Goal: Task Accomplishment & Management: Manage account settings

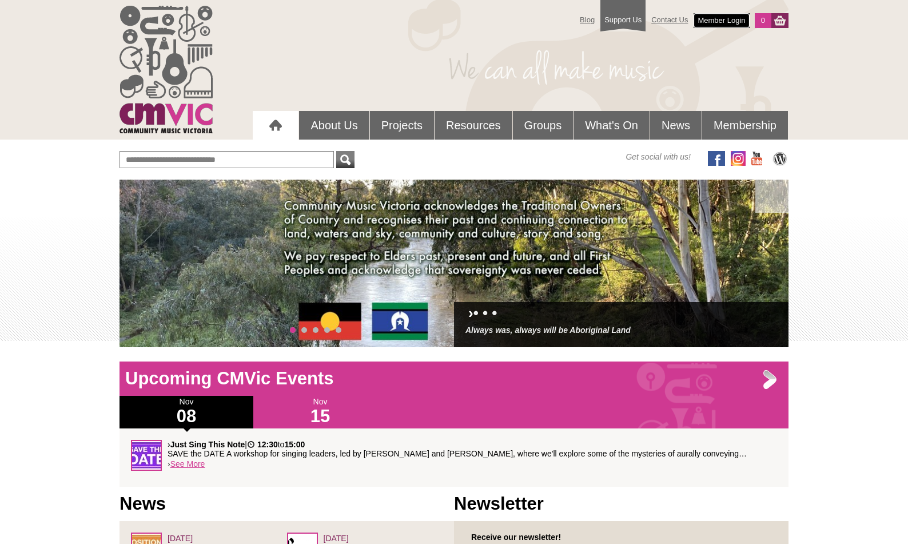
click at [720, 20] on link "Member Login" at bounding box center [721, 20] width 55 height 15
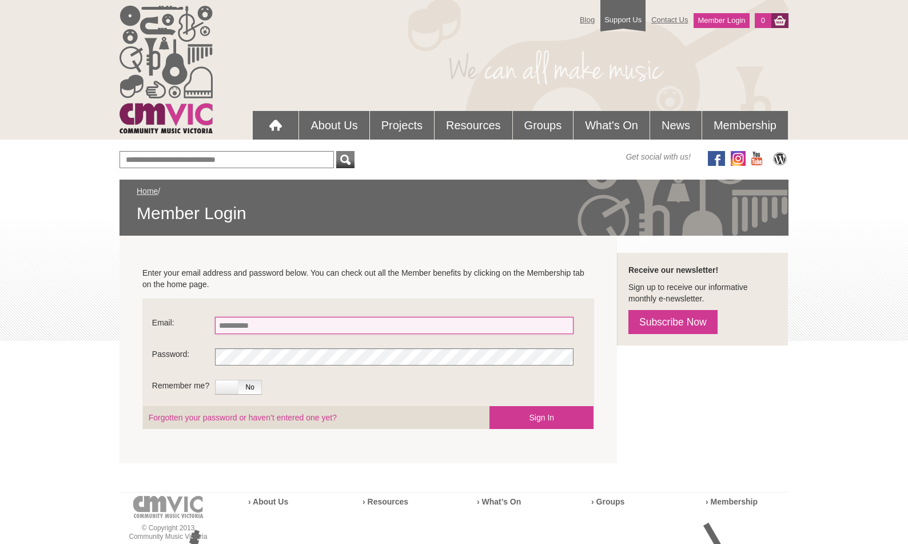
click at [263, 325] on input "Email:" at bounding box center [394, 325] width 359 height 17
type input "**********"
drag, startPoint x: 249, startPoint y: 387, endPoint x: 243, endPoint y: 388, distance: 6.4
click at [249, 387] on span "No" at bounding box center [250, 387] width 23 height 14
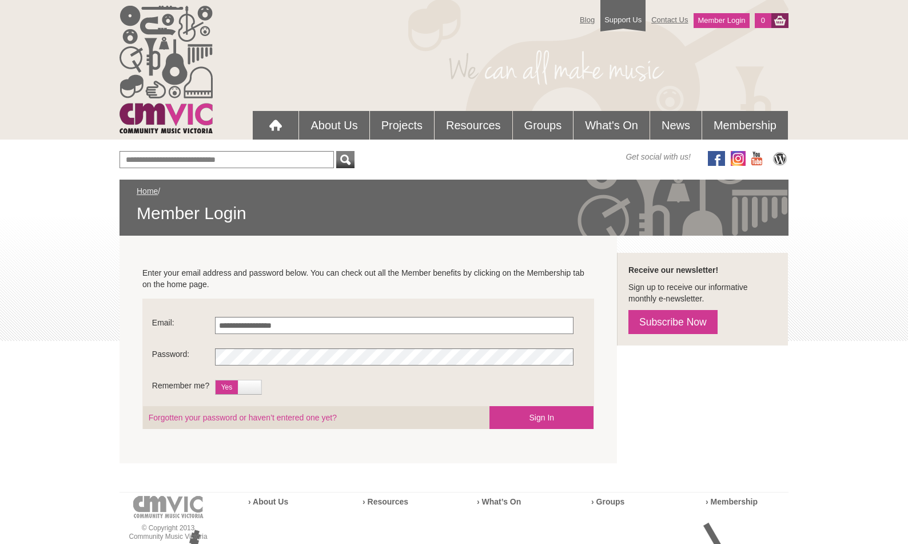
click at [244, 386] on label at bounding box center [249, 387] width 23 height 14
click at [531, 418] on button "Sign In" at bounding box center [542, 417] width 104 height 23
